Goal: Information Seeking & Learning: Learn about a topic

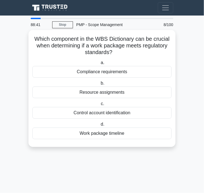
click at [129, 72] on div "Compliance requirements" at bounding box center [101, 72] width 139 height 12
click at [100, 64] on input "a. Compliance requirements" at bounding box center [100, 63] width 0 height 4
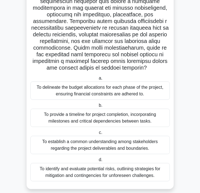
scroll to position [105, 0]
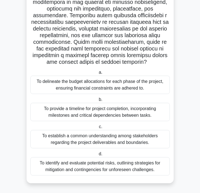
click at [190, 102] on main "87:13 Stop PMP - Scope Management Expert 9/100 .spinner_0XTQ{transform-origin:c…" at bounding box center [100, 52] width 200 height 282
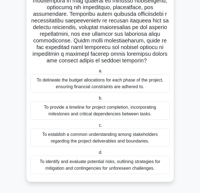
click at [147, 114] on div "To provide a timeline for project completion, incorporating milestones and crit…" at bounding box center [99, 110] width 139 height 18
click at [98, 100] on input "b. To provide a timeline for project completion, incorporating milestones and c…" at bounding box center [98, 98] width 0 height 4
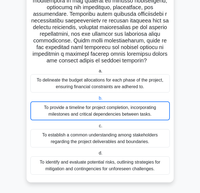
scroll to position [0, 0]
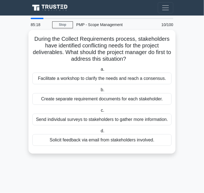
click at [158, 120] on div "Send individual surveys to stakeholders to gather more information." at bounding box center [101, 119] width 139 height 12
click at [121, 117] on div "Send individual surveys to stakeholders to gather more information." at bounding box center [101, 119] width 139 height 12
click at [100, 112] on input "c. Send individual surveys to stakeholders to gather more information." at bounding box center [100, 110] width 0 height 4
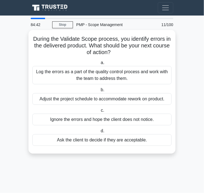
click at [134, 73] on div "Log the errors as a part of the quality control process and work with the team …" at bounding box center [101, 75] width 139 height 18
click at [100, 64] on input "a. Log the errors as a part of the quality control process and work with the te…" at bounding box center [100, 63] width 0 height 4
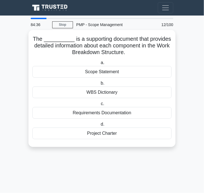
click at [143, 93] on div "WBS Dictionary" at bounding box center [101, 92] width 139 height 12
click at [100, 85] on input "b. WBS Dictionary" at bounding box center [100, 83] width 0 height 4
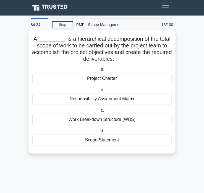
click at [135, 120] on div "Work Breakdown Structure (WBS)" at bounding box center [101, 119] width 139 height 12
click at [100, 112] on input "c. Work Breakdown Structure (WBS)" at bounding box center [100, 110] width 0 height 4
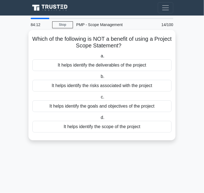
click at [157, 86] on div "It helps identify the risks associated with the project" at bounding box center [101, 86] width 139 height 12
click at [100, 78] on input "b. It helps identify the risks associated with the project" at bounding box center [100, 77] width 0 height 4
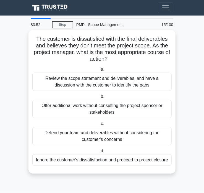
click at [158, 83] on div "Review the scope statement and deliverables, and have a discussion with the cus…" at bounding box center [101, 81] width 139 height 18
click at [100, 71] on input "a. Review the scope statement and deliverables, and have a discussion with the …" at bounding box center [100, 69] width 0 height 4
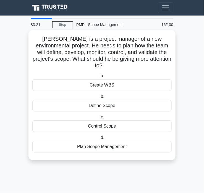
click at [132, 142] on div "Plan Scope Management" at bounding box center [101, 147] width 139 height 12
click at [100, 139] on input "d. Plan Scope Management" at bounding box center [100, 138] width 0 height 4
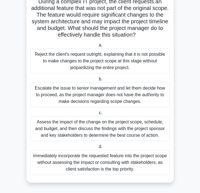
scroll to position [38, 0]
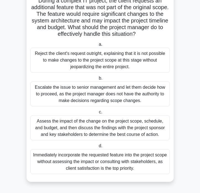
click at [80, 130] on div "Assess the impact of the change on the project scope, schedule, and budget, and…" at bounding box center [99, 127] width 139 height 25
click at [98, 114] on input "c. Assess the impact of the change on the project scope, schedule, and budget, …" at bounding box center [98, 112] width 0 height 4
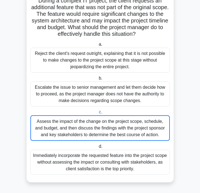
scroll to position [0, 0]
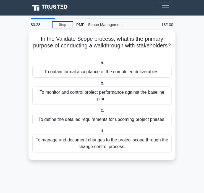
click at [145, 122] on div "To define the detailed requirements for upcoming project phases." at bounding box center [101, 119] width 139 height 12
click at [100, 112] on input "c. To define the detailed requirements for upcoming project phases." at bounding box center [100, 110] width 0 height 4
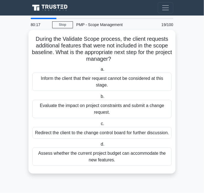
click at [118, 111] on div "Evaluate the impact on project constraints and submit a change request." at bounding box center [101, 109] width 139 height 18
click at [100, 98] on input "b. Evaluate the impact on project constraints and submit a change request." at bounding box center [100, 97] width 0 height 4
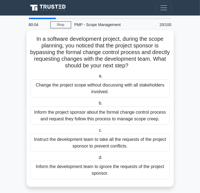
click at [160, 117] on div "Inform the project sponsor about the formal change control process and request …" at bounding box center [99, 115] width 139 height 18
click at [98, 105] on input "b. Inform the project sponsor about the formal change control process and reque…" at bounding box center [98, 103] width 0 height 4
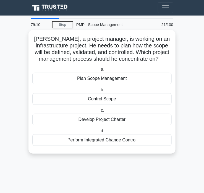
click at [133, 80] on div "Plan Scope Management" at bounding box center [101, 78] width 139 height 12
click at [100, 71] on input "a. Plan Scope Management" at bounding box center [100, 69] width 0 height 4
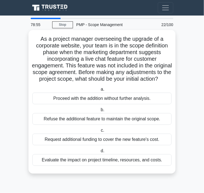
click at [148, 165] on div "Evaluate the impact on project timeline, resources, and costs." at bounding box center [101, 160] width 139 height 12
click at [100, 152] on input "d. Evaluate the impact on project timeline, resources, and costs." at bounding box center [100, 151] width 0 height 4
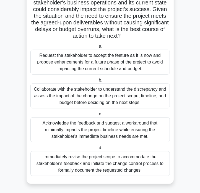
scroll to position [111, 0]
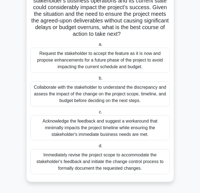
click at [127, 92] on div "Collaborate with the stakeholder to understand the discrepancy and assess the i…" at bounding box center [99, 93] width 139 height 25
click at [98, 80] on input "b. Collaborate with the stakeholder to understand the discrepancy and assess th…" at bounding box center [98, 78] width 0 height 4
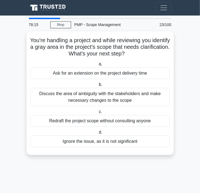
scroll to position [0, 0]
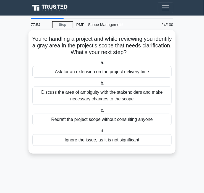
click at [148, 93] on div "Discuss the area of ambiguity with the stakeholders and make necessary changes …" at bounding box center [101, 95] width 139 height 18
click at [100, 85] on input "b. Discuss the area of ambiguity with the stakeholders and make necessary chang…" at bounding box center [100, 83] width 0 height 4
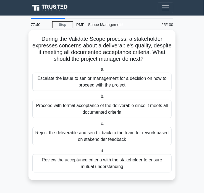
click at [134, 161] on div "Review the acceptance criteria with the stakeholder to ensure mutual understand…" at bounding box center [101, 163] width 139 height 18
click at [100, 152] on input "d. Review the acceptance criteria with the stakeholder to ensure mutual underst…" at bounding box center [100, 151] width 0 height 4
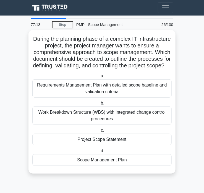
click at [134, 165] on div "Scope Management Plan" at bounding box center [101, 160] width 139 height 12
click at [100, 152] on input "d. Scope Management Plan" at bounding box center [100, 151] width 0 height 4
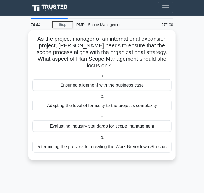
click at [153, 85] on div "Ensuring alignment with the business case" at bounding box center [101, 85] width 139 height 12
click at [100, 78] on input "a. Ensuring alignment with the business case" at bounding box center [100, 76] width 0 height 4
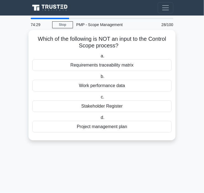
click at [133, 86] on div "Work performance data" at bounding box center [101, 86] width 139 height 12
click at [100, 78] on input "b. Work performance data" at bounding box center [100, 77] width 0 height 4
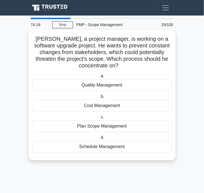
click at [138, 128] on div "Plan Scope Management" at bounding box center [101, 126] width 139 height 12
click at [100, 119] on input "c. Plan Scope Management" at bounding box center [100, 117] width 0 height 4
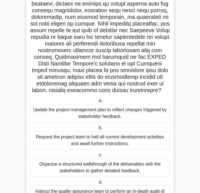
scroll to position [111, 0]
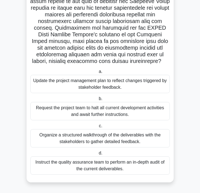
drag, startPoint x: 144, startPoint y: 135, endPoint x: 146, endPoint y: 145, distance: 10.0
click at [146, 145] on label "c. Organize a structured walkthrough of the deliverables with the stakeholders …" at bounding box center [99, 134] width 139 height 25
click at [146, 145] on div "Organize a structured walkthrough of the deliverables with the stakeholders to …" at bounding box center [99, 138] width 139 height 18
click at [98, 128] on input "c. Organize a structured walkthrough of the deliverables with the stakeholders …" at bounding box center [98, 126] width 0 height 4
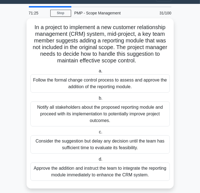
scroll to position [18, 0]
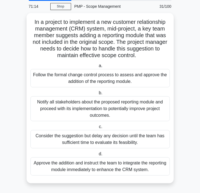
drag, startPoint x: 137, startPoint y: 81, endPoint x: 186, endPoint y: 85, distance: 49.4
click at [186, 82] on main "71:14 Stop PMP - Scope Management Advanced 31/100 In a project to implement a n…" at bounding box center [100, 95] width 200 height 196
click at [187, 89] on main "71:14 Stop PMP - Scope Management Advanced 31/100 In a project to implement a n…" at bounding box center [100, 95] width 200 height 196
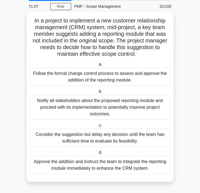
click at [142, 79] on div "Follow the formal change control process to assess and approve the addition of …" at bounding box center [99, 76] width 139 height 18
click at [98, 66] on input "a. Follow the formal change control process to assess and approve the addition …" at bounding box center [98, 65] width 0 height 4
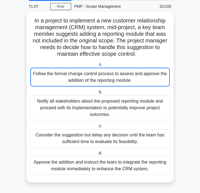
scroll to position [0, 0]
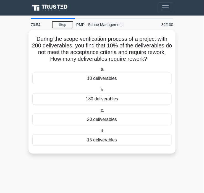
click at [136, 121] on div "20 deliverables" at bounding box center [101, 119] width 139 height 12
click at [100, 112] on input "c. 20 deliverables" at bounding box center [100, 110] width 0 height 4
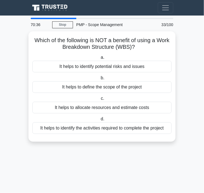
click at [183, 83] on main "70:36 Stop PMP - Scope Management Advanced 33/100 Which of the following is NOT…" at bounding box center [102, 103] width 204 height 177
drag, startPoint x: 143, startPoint y: 63, endPoint x: 185, endPoint y: 68, distance: 42.1
click at [185, 68] on main "70:22 Stop PMP - Scope Management Advanced 33/100 Which of the following is NOT…" at bounding box center [102, 103] width 204 height 177
click at [187, 74] on main "70:22 Stop PMP - Scope Management Advanced 33/100 Which of the following is NOT…" at bounding box center [102, 103] width 204 height 177
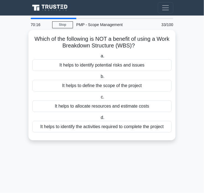
click at [127, 85] on div "It helps to define the scope of the project" at bounding box center [101, 86] width 139 height 12
click at [100, 78] on input "b. It helps to define the scope of the project" at bounding box center [100, 77] width 0 height 4
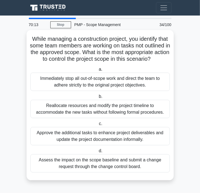
scroll to position [5, 0]
click at [154, 168] on div "Assess the impact on the scope baseline and submit a change request through the…" at bounding box center [99, 163] width 139 height 18
click at [98, 152] on input "d. Assess the impact on the scope baseline and submit a change request through …" at bounding box center [98, 151] width 0 height 4
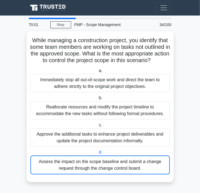
scroll to position [0, 0]
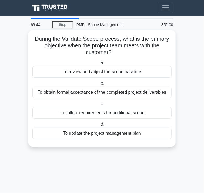
click at [141, 74] on div "To review and adjust the scope baseline" at bounding box center [101, 72] width 139 height 12
click at [100, 64] on input "a. To review and adjust the scope baseline" at bounding box center [100, 63] width 0 height 4
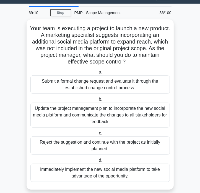
scroll to position [18, 0]
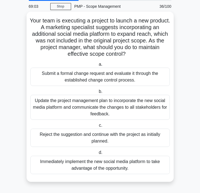
click at [138, 82] on div "Submit a formal change request and evaluate it through the established change c…" at bounding box center [99, 76] width 139 height 18
click at [98, 66] on input "a. Submit a formal change request and evaluate it through the established chang…" at bounding box center [98, 65] width 0 height 4
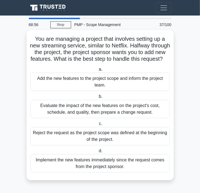
scroll to position [5, 0]
click at [156, 111] on div "Evaluate the impact of the new features on the project's cost, schedule, and qu…" at bounding box center [99, 109] width 139 height 18
click at [98, 98] on input "b. Evaluate the impact of the new features on the project's cost, schedule, and…" at bounding box center [98, 97] width 0 height 4
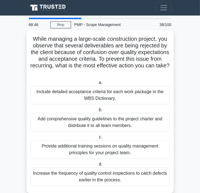
scroll to position [12, 0]
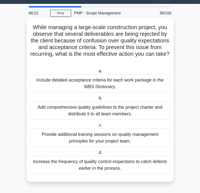
click at [128, 84] on div "Include detailed acceptance criteria for each work package in the WBS Dictionar…" at bounding box center [99, 83] width 139 height 18
click at [98, 73] on input "a. Include detailed acceptance criteria for each work package in the WBS Dictio…" at bounding box center [98, 71] width 0 height 4
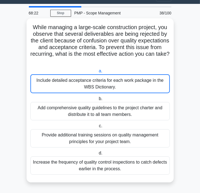
scroll to position [0, 0]
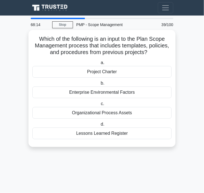
click at [131, 132] on div "Lessons Learned Register" at bounding box center [101, 133] width 139 height 12
click at [100, 126] on input "d. Lessons Learned Register" at bounding box center [100, 124] width 0 height 4
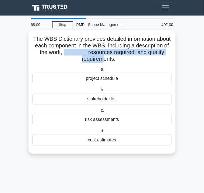
drag, startPoint x: 94, startPoint y: 52, endPoint x: 111, endPoint y: 56, distance: 17.3
click at [111, 56] on h5 "The WBS Dictionary provides detailed information about each component in the WB…" at bounding box center [102, 48] width 141 height 27
click at [108, 55] on h5 "The WBS Dictionary provides detailed information about each component in the WB…" at bounding box center [102, 48] width 141 height 27
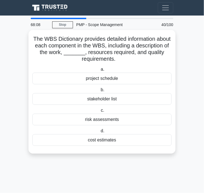
click at [93, 50] on h5 "The WBS Dictionary provides detailed information about each component in the WB…" at bounding box center [102, 48] width 141 height 27
drag, startPoint x: 89, startPoint y: 53, endPoint x: 114, endPoint y: 55, distance: 25.3
click at [114, 55] on h5 "The WBS Dictionary provides detailed information about each component in the WB…" at bounding box center [102, 48] width 141 height 27
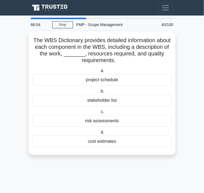
click at [191, 64] on main "68:04 Stop PMP - Scope Management Master 40/100 The WBS Dictionary provides det…" at bounding box center [102, 103] width 204 height 177
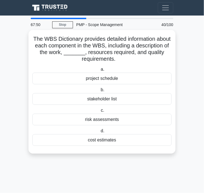
click at [118, 77] on div "project schedule" at bounding box center [101, 78] width 139 height 12
click at [100, 71] on input "a. project schedule" at bounding box center [100, 69] width 0 height 4
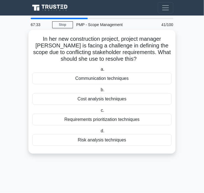
click at [122, 77] on div "Communication techniques" at bounding box center [101, 78] width 139 height 12
click at [100, 71] on input "a. Communication techniques" at bounding box center [100, 69] width 0 height 4
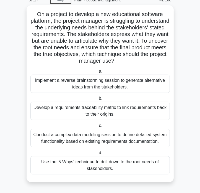
scroll to position [25, 0]
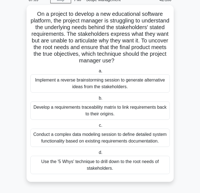
click at [93, 166] on div "Use the '5 Whys' technique to drill down to the root needs of stakeholders." at bounding box center [99, 164] width 139 height 18
click at [98, 154] on input "d. Use the '5 Whys' technique to drill down to the root needs of stakeholders." at bounding box center [98, 152] width 0 height 4
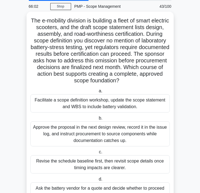
scroll to position [45, 0]
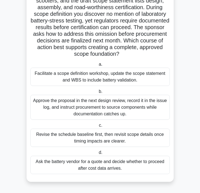
click at [145, 78] on div "Facilitate a scope definition workshop, update the scope statement and WBS to i…" at bounding box center [99, 76] width 139 height 18
click at [98, 66] on input "a. Facilitate a scope definition workshop, update the scope statement and WBS t…" at bounding box center [98, 65] width 0 height 4
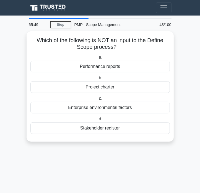
scroll to position [0, 0]
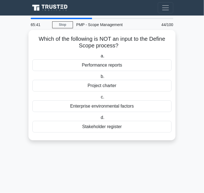
click at [152, 66] on div "Performance reports" at bounding box center [101, 65] width 139 height 12
click at [100, 58] on input "a. Performance reports" at bounding box center [100, 56] width 0 height 4
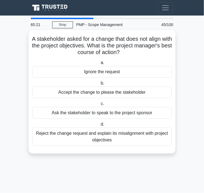
click at [152, 138] on div "Reject the change request and explain its misalignment with project objectives" at bounding box center [101, 136] width 139 height 18
click at [100, 126] on input "d. Reject the change request and explain its misalignment with project objectiv…" at bounding box center [100, 124] width 0 height 4
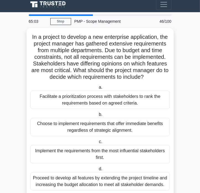
scroll to position [25, 0]
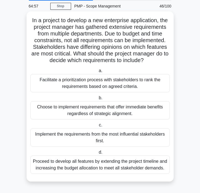
click at [150, 80] on div "Facilitate a prioritization process with stakeholders to rank the requirements …" at bounding box center [99, 83] width 139 height 18
click at [98, 72] on input "a. Facilitate a prioritization process with stakeholders to rank the requiremen…" at bounding box center [98, 71] width 0 height 4
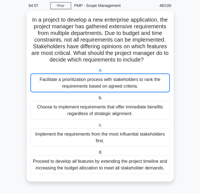
scroll to position [0, 0]
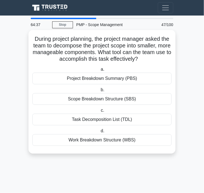
click at [145, 142] on div "Work Breakdown Structure (WBS)" at bounding box center [101, 140] width 139 height 12
click at [100, 132] on input "d. Work Breakdown Structure (WBS)" at bounding box center [100, 131] width 0 height 4
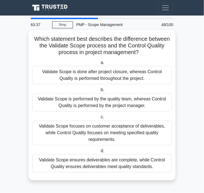
click at [157, 130] on div "Validate Scope focuses on customer acceptance of deliverables, while Control Qu…" at bounding box center [101, 132] width 139 height 25
click at [100, 119] on input "c. Validate Scope focuses on customer acceptance of deliverables, while Control…" at bounding box center [100, 117] width 0 height 4
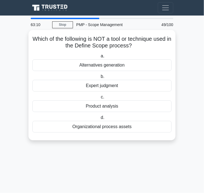
click at [132, 127] on div "Organizational process assets" at bounding box center [101, 127] width 139 height 12
click at [100, 119] on input "d. Organizational process assets" at bounding box center [100, 118] width 0 height 4
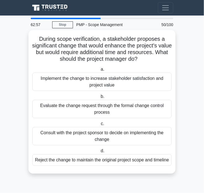
click at [134, 108] on div "Evaluate the change request through the formal change control process" at bounding box center [101, 109] width 139 height 18
click at [100, 98] on input "b. Evaluate the change request through the formal change control process" at bounding box center [100, 97] width 0 height 4
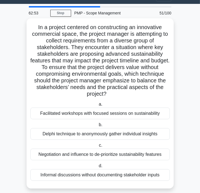
scroll to position [18, 0]
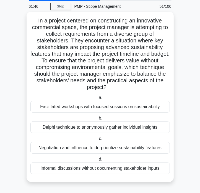
click at [142, 109] on div "Facilitated workshops with focused sessions on sustainability" at bounding box center [99, 107] width 139 height 12
click at [98, 99] on input "a. Facilitated workshops with focused sessions on sustainability" at bounding box center [98, 98] width 0 height 4
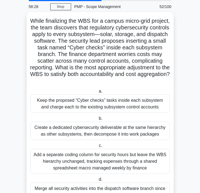
scroll to position [45, 0]
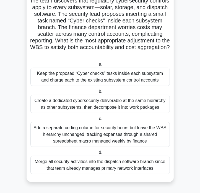
click at [145, 107] on div "Create a dedicated cybersecurity deliverable at the same hierarchy as other sub…" at bounding box center [99, 104] width 139 height 18
click at [98, 93] on input "b. Create a dedicated cybersecurity deliverable at the same hierarchy as other …" at bounding box center [98, 92] width 0 height 4
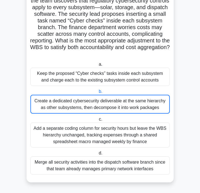
scroll to position [0, 0]
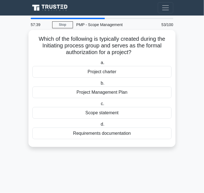
click at [120, 72] on div "Project charter" at bounding box center [101, 72] width 139 height 12
click at [100, 64] on input "a. Project charter" at bounding box center [100, 63] width 0 height 4
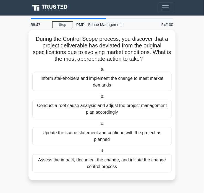
click at [144, 165] on div "Assess the impact, document the change, and initiate the change control process" at bounding box center [101, 163] width 139 height 18
click at [100, 152] on input "d. Assess the impact, document the change, and initiate the change control proc…" at bounding box center [100, 151] width 0 height 4
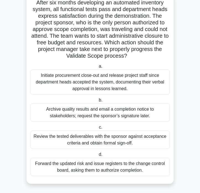
scroll to position [38, 0]
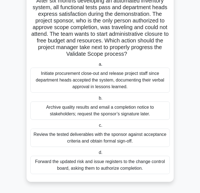
click at [127, 136] on div "Review the tested deliverables with the sponsor against acceptance criteria and…" at bounding box center [99, 137] width 139 height 18
click at [98, 127] on input "c. Review the tested deliverables with the sponsor against acceptance criteria …" at bounding box center [98, 125] width 0 height 4
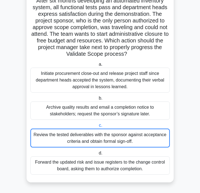
scroll to position [0, 0]
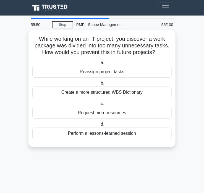
click at [135, 132] on div "Perform a lessons-learned session" at bounding box center [101, 133] width 139 height 12
click at [100, 126] on input "d. Perform a lessons-learned session" at bounding box center [100, 124] width 0 height 4
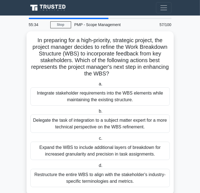
scroll to position [12, 0]
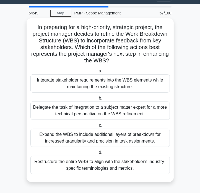
click at [127, 83] on div "Integrate stakeholder requirements into the WBS elements while maintaining the …" at bounding box center [99, 83] width 139 height 18
click at [98, 73] on input "a. Integrate stakeholder requirements into the WBS elements while maintaining t…" at bounding box center [98, 71] width 0 height 4
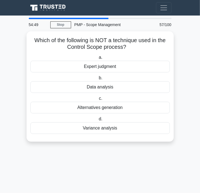
scroll to position [0, 0]
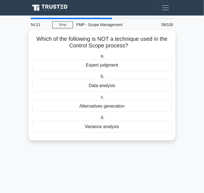
click at [124, 129] on div "Variance analysis" at bounding box center [101, 127] width 139 height 12
click at [100, 119] on input "d. Variance analysis" at bounding box center [100, 118] width 0 height 4
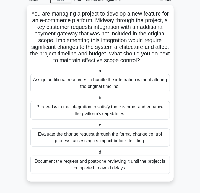
scroll to position [32, 0]
click at [151, 140] on div "Evaluate the change request through the formal change control process, assessin…" at bounding box center [99, 137] width 139 height 18
click at [98, 127] on input "c. Evaluate the change request through the formal change control process, asses…" at bounding box center [98, 125] width 0 height 4
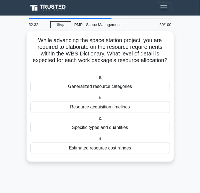
scroll to position [0, 0]
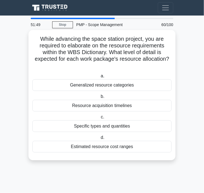
click at [136, 126] on div "Specific types and quantities" at bounding box center [101, 126] width 139 height 12
click at [100, 119] on input "c. Specific types and quantities" at bounding box center [100, 117] width 0 height 4
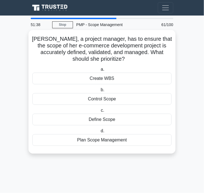
click at [131, 122] on div "Define Scope" at bounding box center [101, 119] width 139 height 12
click at [100, 112] on input "c. Define Scope" at bounding box center [100, 110] width 0 height 4
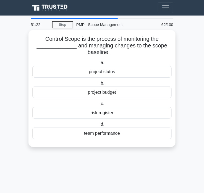
click at [127, 94] on div "project budget" at bounding box center [101, 92] width 139 height 12
click at [100, 85] on input "b. project budget" at bounding box center [100, 83] width 0 height 4
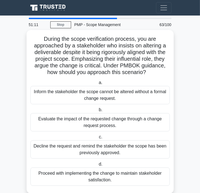
scroll to position [12, 0]
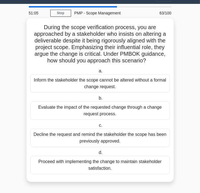
click at [142, 114] on div "Evaluate the impact of the requested change through a change request process." at bounding box center [99, 110] width 139 height 18
click at [98, 100] on input "b. Evaluate the impact of the requested change through a change request process." at bounding box center [98, 98] width 0 height 4
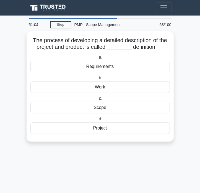
scroll to position [0, 0]
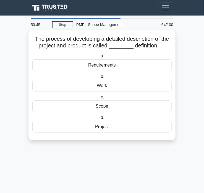
click at [121, 106] on div "Scope" at bounding box center [101, 106] width 139 height 12
click at [100, 99] on input "c. Scope" at bounding box center [100, 97] width 0 height 4
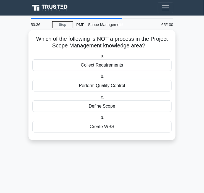
click at [91, 85] on div "Perform Quality Control" at bounding box center [101, 86] width 139 height 12
click at [100, 78] on input "b. Perform Quality Control" at bounding box center [100, 77] width 0 height 4
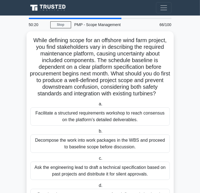
scroll to position [28, 0]
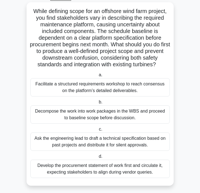
click at [148, 90] on div "Facilitate a structured requirements workshop to reach consensus on the platfor…" at bounding box center [99, 87] width 139 height 18
click at [98, 77] on input "a. Facilitate a structured requirements workshop to reach consensus on the plat…" at bounding box center [98, 75] width 0 height 4
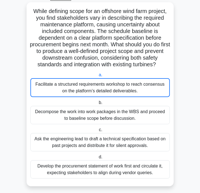
scroll to position [0, 0]
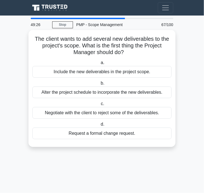
click at [117, 134] on div "Request a formal change request." at bounding box center [101, 133] width 139 height 12
click at [100, 126] on input "d. Request a formal change request." at bounding box center [100, 124] width 0 height 4
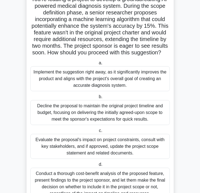
scroll to position [65, 0]
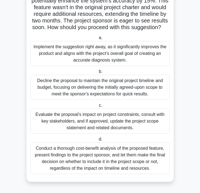
click at [158, 124] on div "Evaluate the proposal's impact on project constraints, consult with key stakeho…" at bounding box center [99, 120] width 139 height 25
click at [98, 107] on input "c. Evaluate the proposal's impact on project constraints, consult with key stak…" at bounding box center [98, 105] width 0 height 4
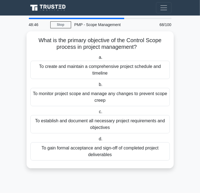
scroll to position [0, 0]
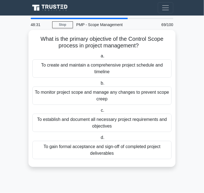
click at [155, 98] on div "To monitor project scope and manage any changes to prevent scope creep" at bounding box center [101, 95] width 139 height 18
click at [100, 85] on input "b. To monitor project scope and manage any changes to prevent scope creep" at bounding box center [100, 83] width 0 height 4
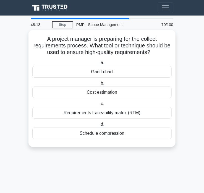
click at [139, 115] on div "Requirements traceability matrix (RTM)" at bounding box center [101, 113] width 139 height 12
click at [100, 105] on input "c. Requirements traceability matrix (RTM)" at bounding box center [100, 104] width 0 height 4
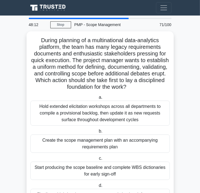
scroll to position [28, 0]
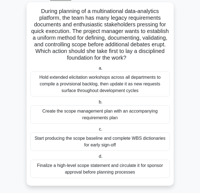
click at [156, 114] on div "Create the scope management plan with an accompanying requirements plan" at bounding box center [99, 114] width 139 height 18
click at [98, 104] on input "b. Create the scope management plan with an accompanying requirements plan" at bounding box center [98, 102] width 0 height 4
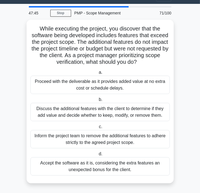
scroll to position [0, 0]
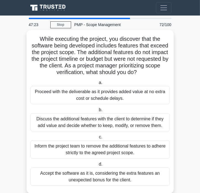
click at [108, 120] on div "Discuss the additional features with the client to determine if they add value …" at bounding box center [99, 122] width 139 height 18
click at [98, 111] on input "b. Discuss the additional features with the client to determine if they add val…" at bounding box center [98, 110] width 0 height 4
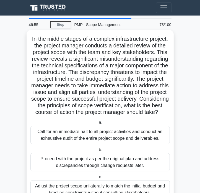
scroll to position [55, 0]
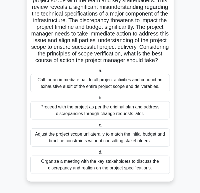
click at [123, 171] on div "Organize a meeting with the key stakeholders to discuss the discrepancy and rea…" at bounding box center [99, 164] width 139 height 18
click at [98, 154] on input "d. Organize a meeting with the key stakeholders to discuss the discrepancy and …" at bounding box center [98, 152] width 0 height 4
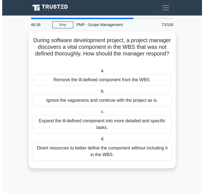
scroll to position [0, 0]
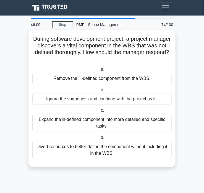
click at [114, 123] on div "Expand the ill-defined component into more detailed and specific tasks." at bounding box center [101, 122] width 139 height 18
click at [100, 112] on input "c. Expand the ill-defined component into more detailed and specific tasks." at bounding box center [100, 110] width 0 height 4
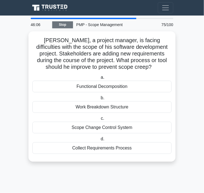
click at [64, 23] on link "Stop" at bounding box center [62, 24] width 21 height 7
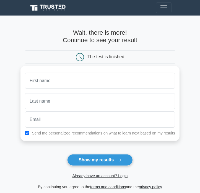
scroll to position [28, 0]
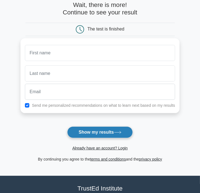
click at [105, 133] on button "Show my results" at bounding box center [99, 132] width 65 height 12
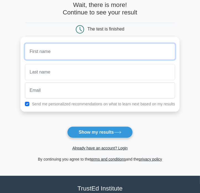
click at [100, 55] on input "text" at bounding box center [100, 51] width 150 height 16
type input "J"
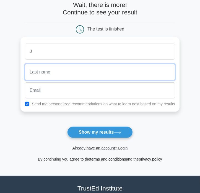
click at [98, 70] on input "text" at bounding box center [100, 72] width 150 height 16
type input "B"
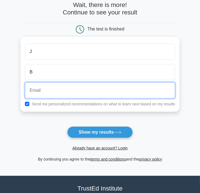
click at [91, 89] on input "email" at bounding box center [100, 90] width 150 height 16
type input "jovian.bunawan@yahoo.com"
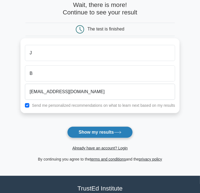
click at [110, 132] on button "Show my results" at bounding box center [99, 132] width 65 height 12
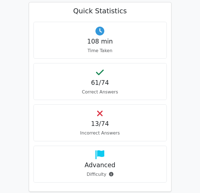
scroll to position [387, 0]
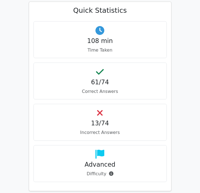
click at [111, 104] on div "13/74 Incorrect Answers" at bounding box center [99, 122] width 133 height 37
click at [93, 104] on div "13/74 Incorrect Answers" at bounding box center [99, 122] width 133 height 37
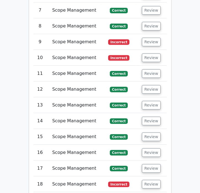
scroll to position [996, 0]
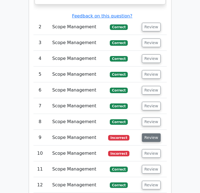
click at [152, 133] on button "Review" at bounding box center [151, 137] width 19 height 9
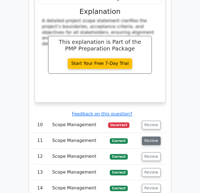
scroll to position [1383, 0]
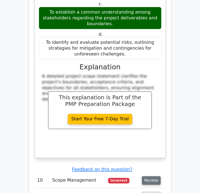
click at [150, 176] on button "Review" at bounding box center [151, 180] width 19 height 9
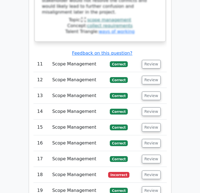
scroll to position [1826, 0]
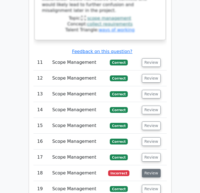
click at [148, 168] on button "Review" at bounding box center [151, 172] width 19 height 9
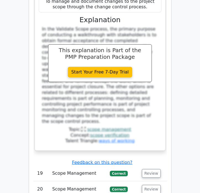
scroll to position [2185, 0]
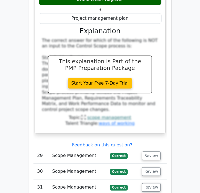
scroll to position [2517, 0]
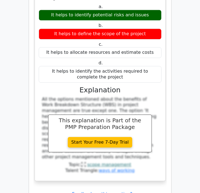
scroll to position [2766, 0]
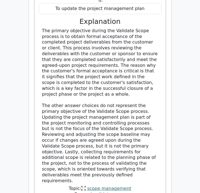
scroll to position [3126, 0]
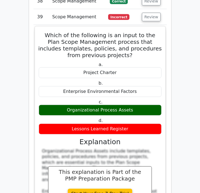
scroll to position [3430, 0]
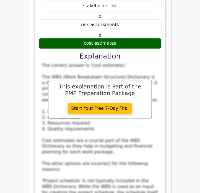
scroll to position [3789, 0]
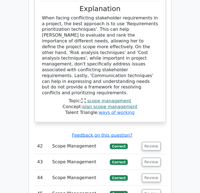
scroll to position [4232, 0]
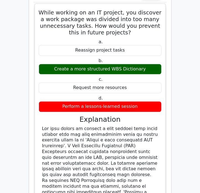
scroll to position [4564, 0]
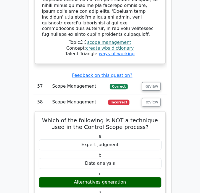
scroll to position [4813, 0]
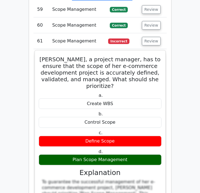
scroll to position [5145, 0]
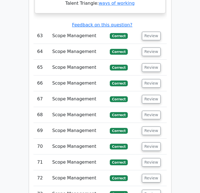
scroll to position [5781, 0]
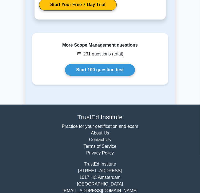
scroll to position [830, 0]
